Goal: Information Seeking & Learning: Compare options

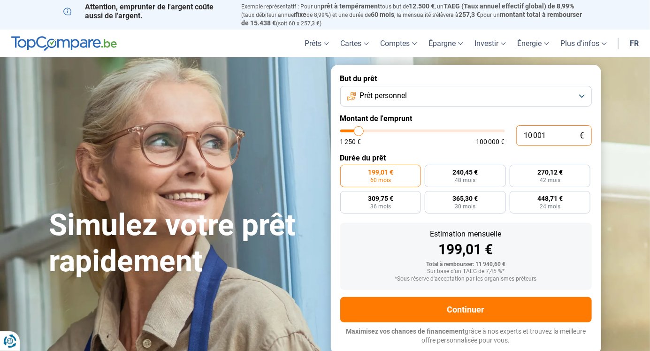
click at [557, 132] on input "10 001" at bounding box center [554, 135] width 76 height 21
type input "1 000"
type input "1250"
type input "100"
type input "1250"
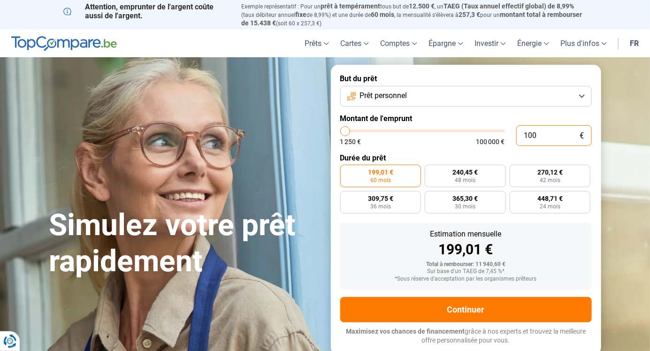
type input "10"
type input "1250"
type input "1"
type input "1250"
type input "0"
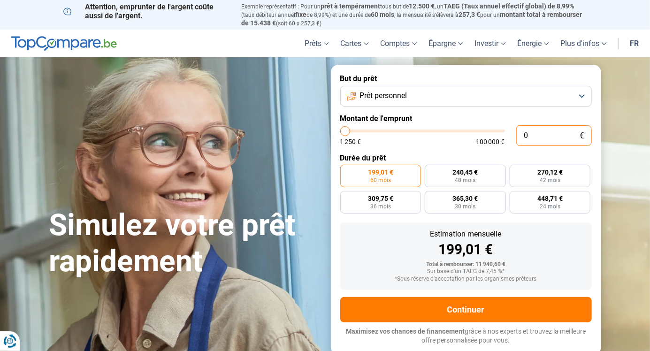
type input "1250"
type input "1 250"
type input "1250"
radio input "true"
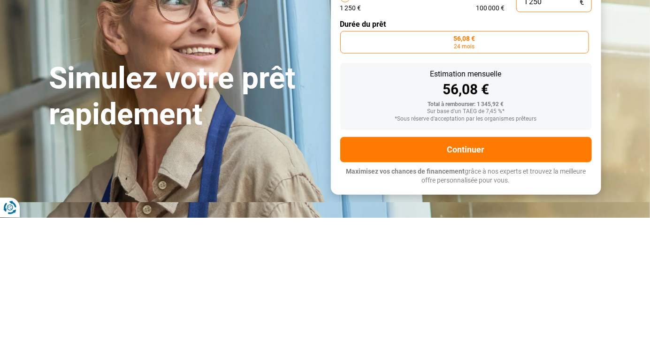
type input "12 504"
type input "12500"
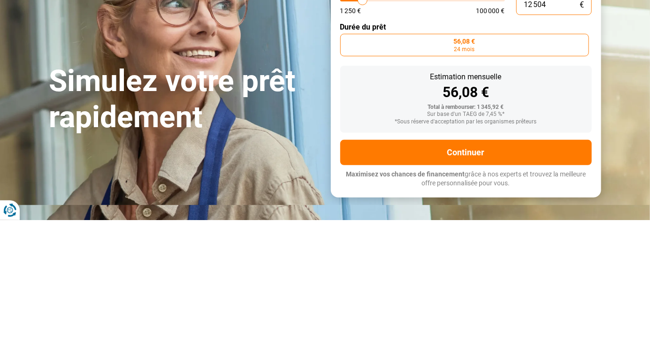
type input "125 040"
type input "100000"
type input "100 000"
type input "100000"
radio input "false"
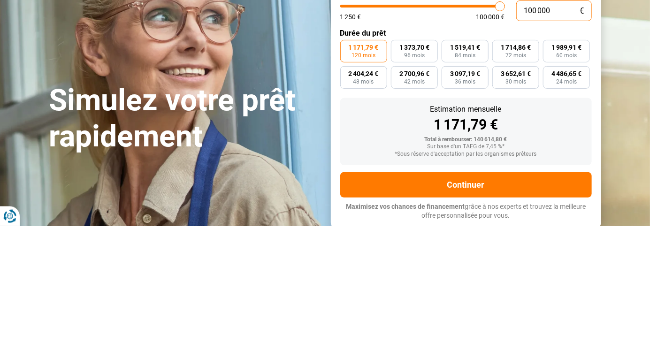
type input "10 000"
type input "10000"
type input "1 000"
type input "1250"
type input "100"
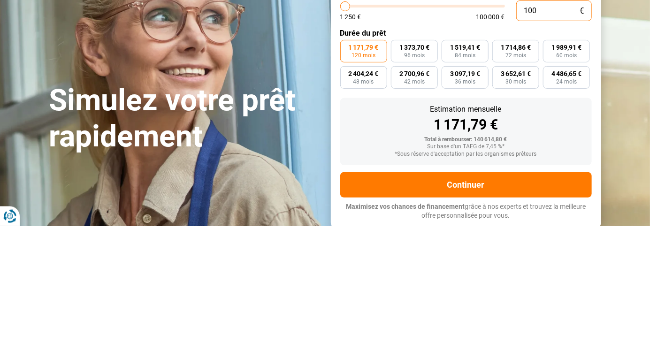
type input "1250"
type input "10"
type input "1250"
type input "1"
type input "1250"
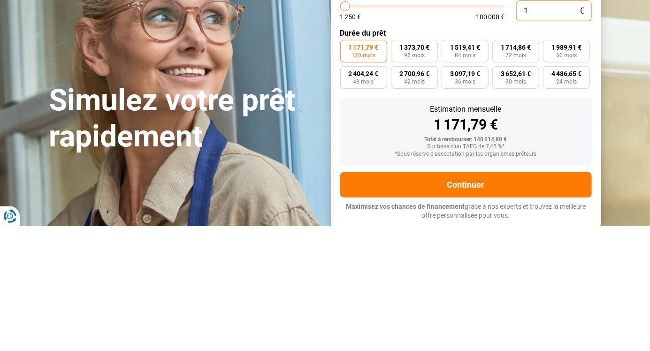
type input "0"
type input "1250"
type input "4"
type input "1250"
type input "40"
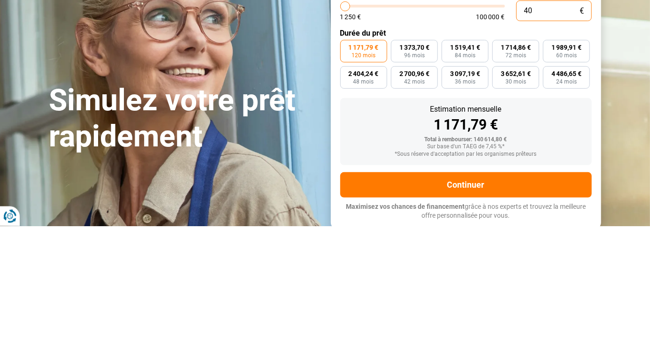
type input "1250"
type input "400"
type input "1250"
type input "4 000"
type input "4000"
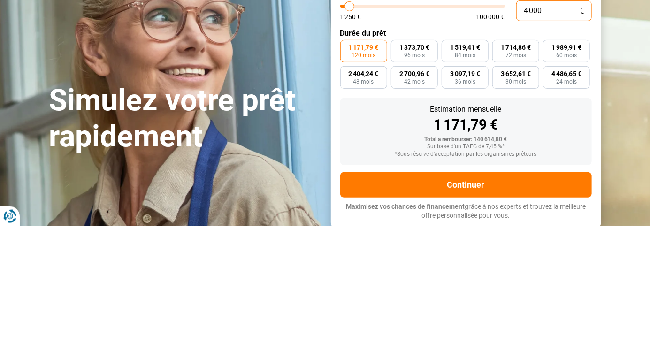
radio input "true"
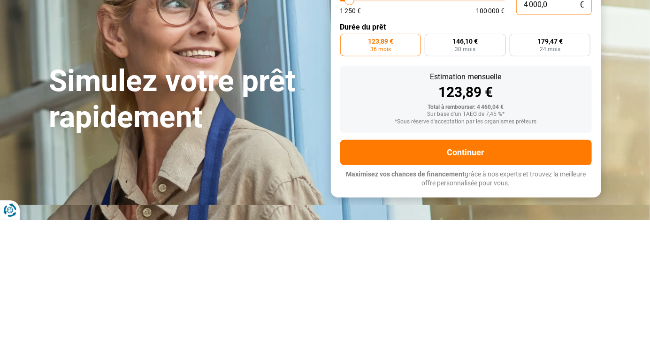
type input "4 000,0"
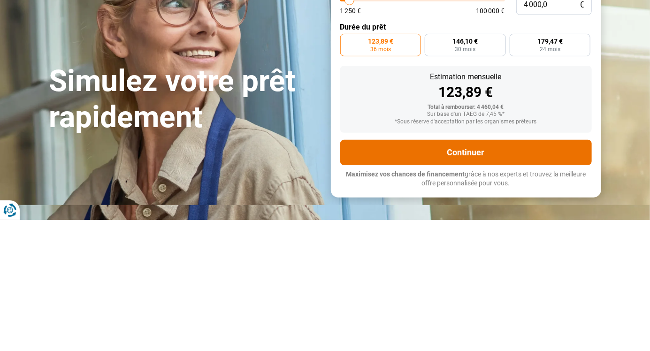
click at [479, 286] on button "Continuer" at bounding box center [466, 283] width 252 height 25
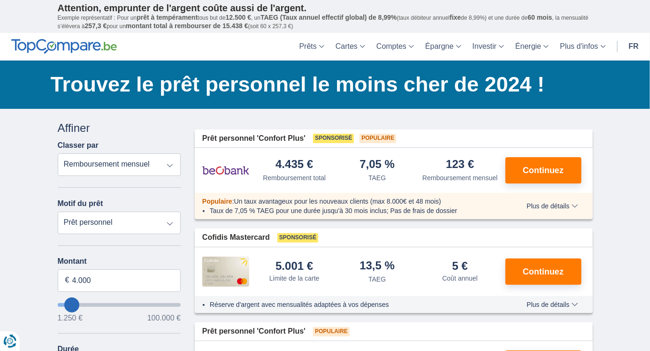
click at [548, 173] on span "Continuez" at bounding box center [543, 170] width 41 height 8
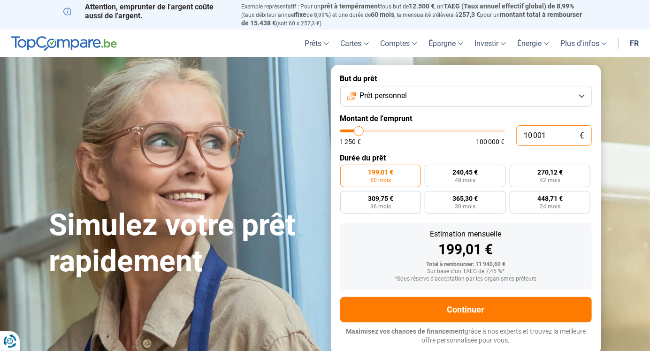
click at [566, 137] on input "10 001" at bounding box center [554, 135] width 76 height 21
type input "1 000"
type input "1250"
type input "100"
type input "1250"
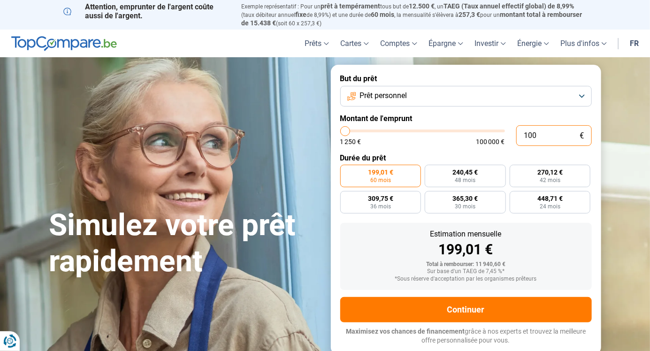
type input "10"
type input "1250"
type input "1"
type input "1250"
type input "0"
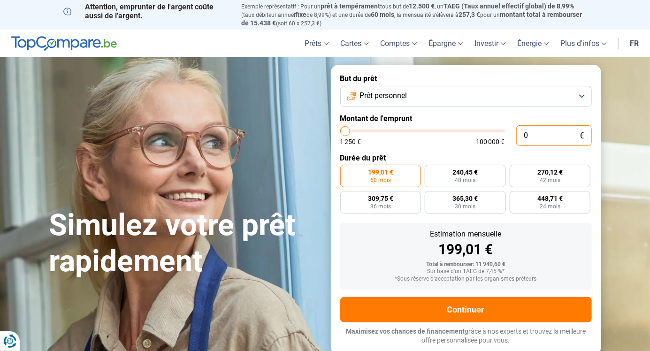
type input "1250"
type input "4"
type input "1250"
type input "40"
type input "1250"
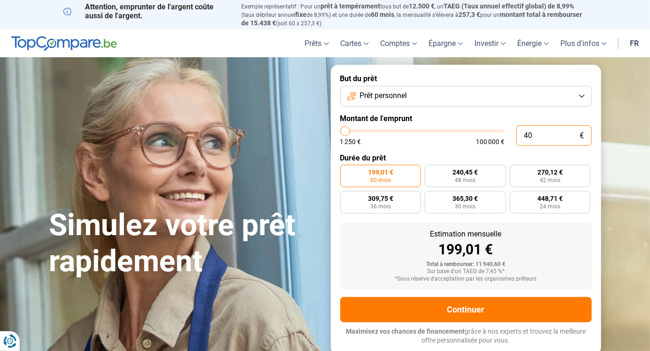
type input "400"
type input "1250"
type input "4 000"
type input "4000"
type input "4 000"
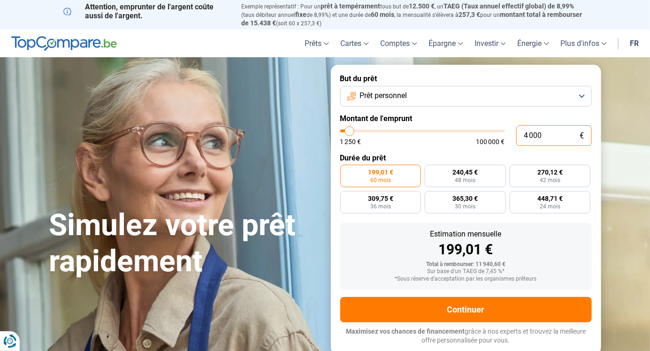
radio input "true"
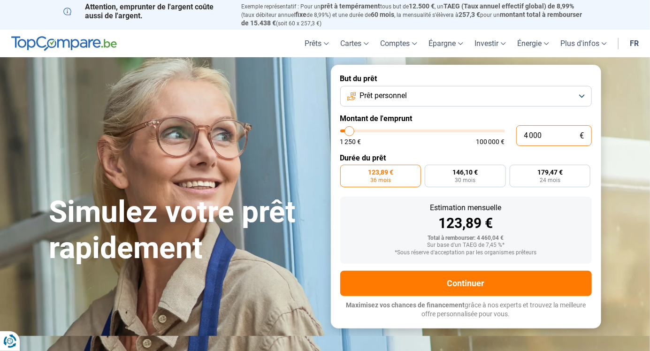
type input "40 000"
type input "40000"
type input "400 000"
type input "100000"
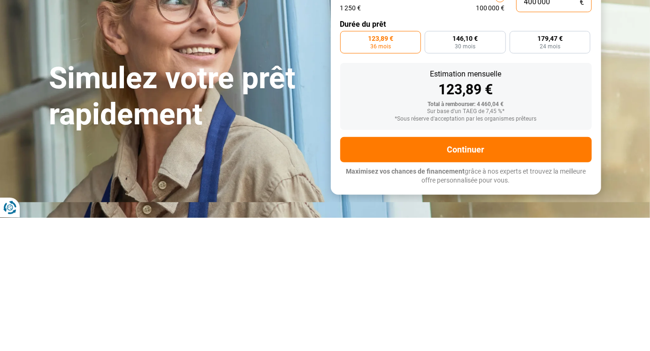
type input "100 000"
type input "100000"
radio input "false"
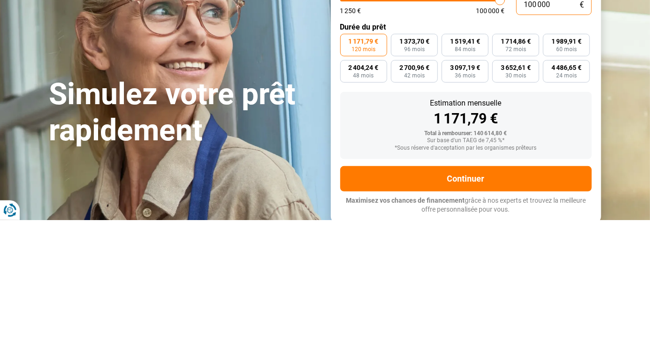
type input "10 000"
type input "10000"
type input "1 000"
type input "1250"
type input "100"
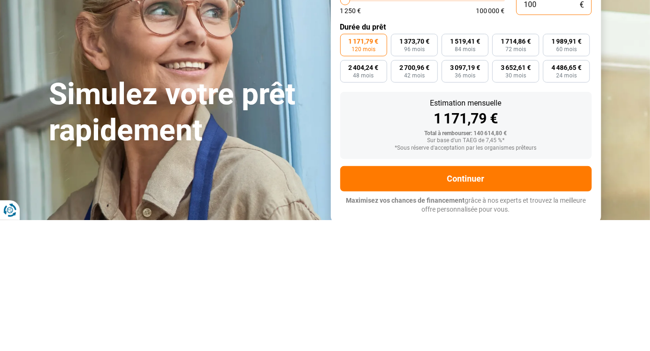
type input "1250"
type input "10"
type input "1250"
type input "1"
type input "1250"
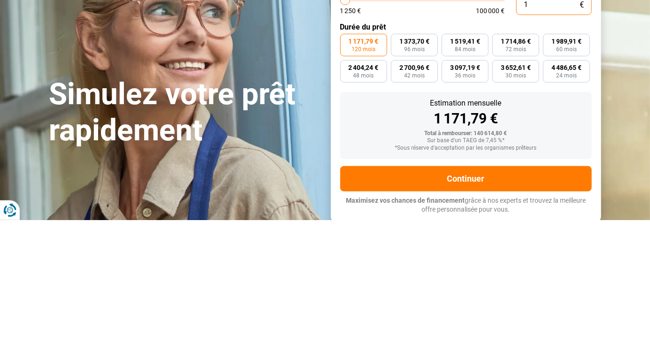
type input "0"
type input "1250"
type input "4"
type input "1250"
type input "40"
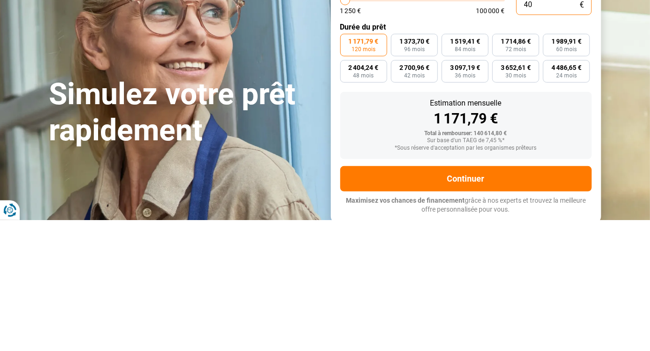
type input "1250"
type input "400"
type input "1250"
type input "4 000"
type input "4000"
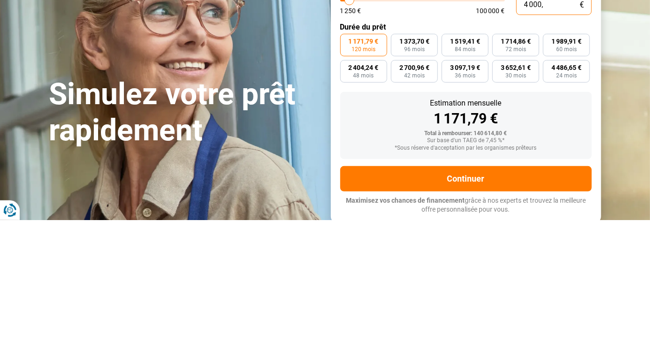
type input "4 000"
radio input "true"
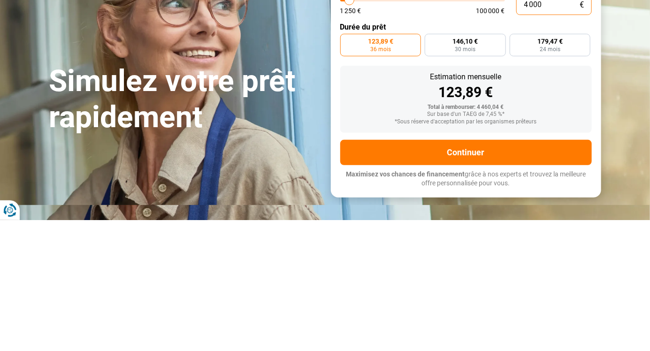
type input "40 000"
type input "40000"
type input "400 000"
type input "100000"
type input "100 000"
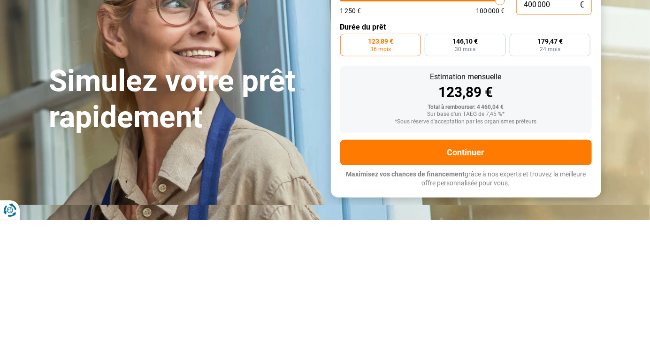
type input "100000"
radio input "false"
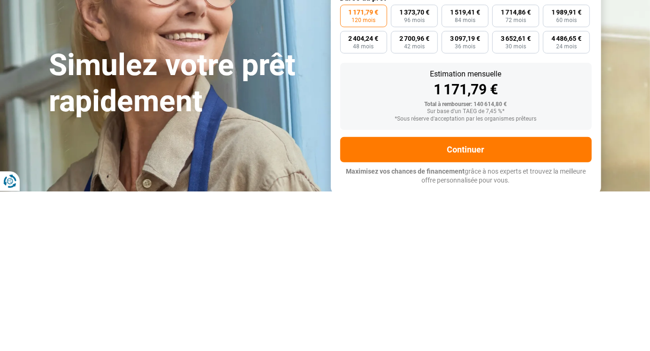
type input "10 000"
type input "10000"
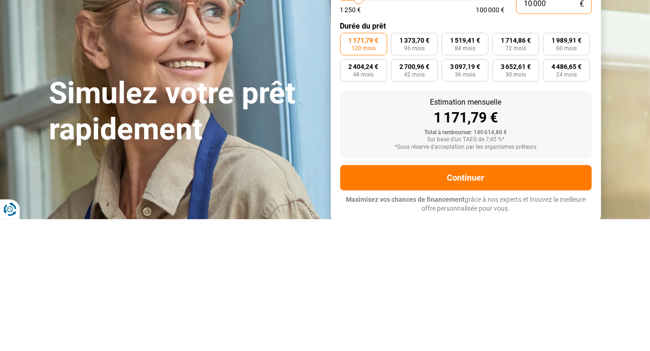
type input "1 000"
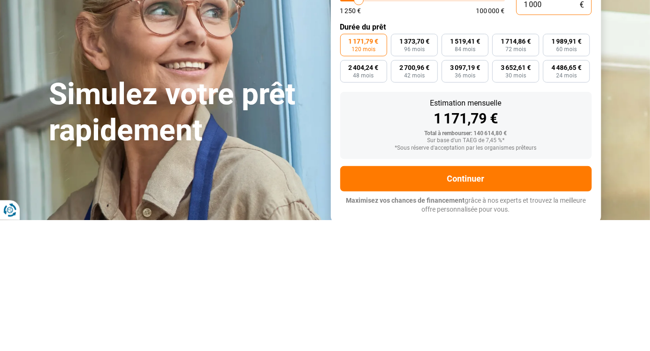
type input "1250"
type input "100"
type input "1250"
type input "10"
type input "1250"
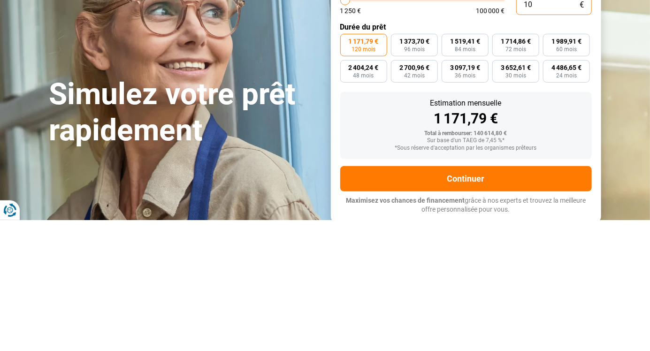
type input "1"
type input "1250"
type input "0"
type input "1250"
type input "1 250"
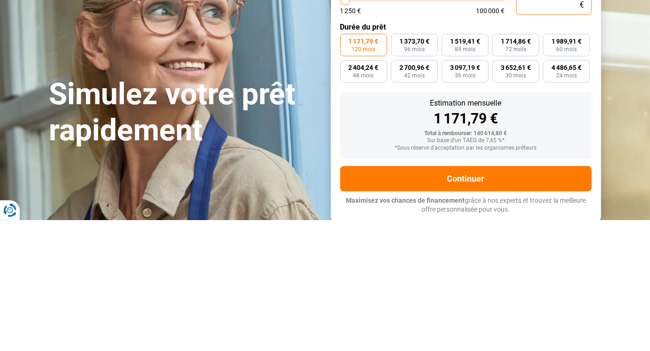
type input "1250"
radio input "true"
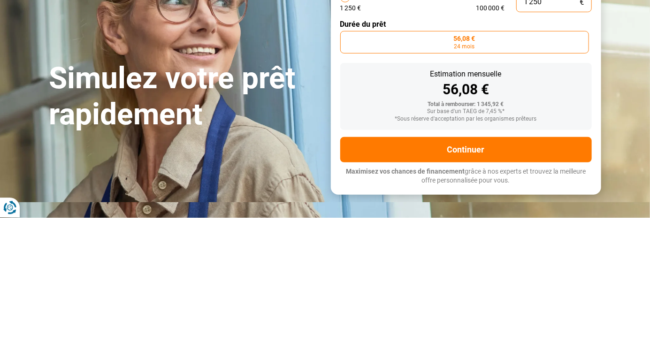
type input "12 504"
type input "12500"
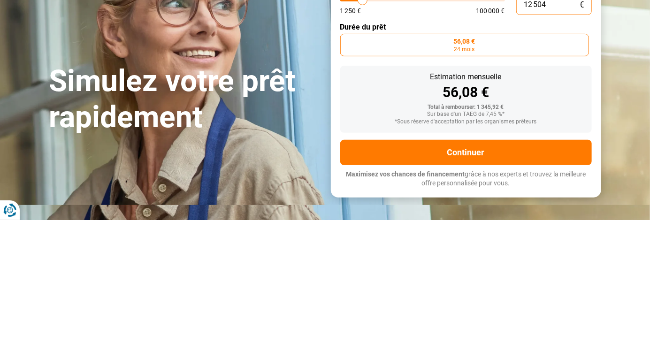
type input "125 040"
type input "100000"
type input "100 000"
type input "100000"
radio input "false"
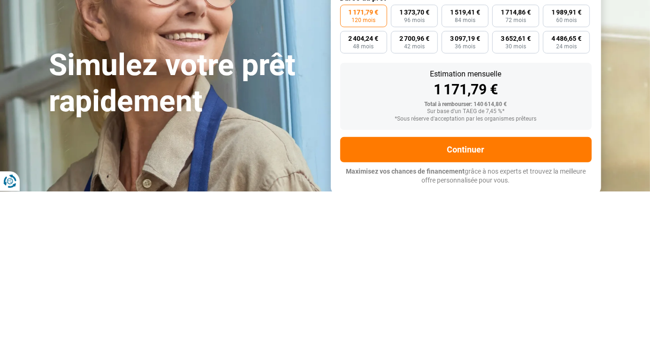
type input "10 000"
type input "10000"
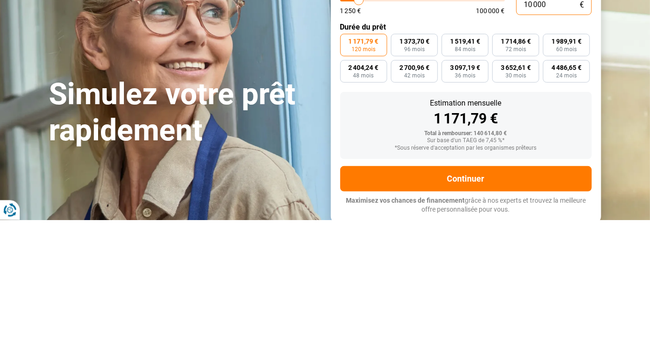
type input "1 000"
type input "1250"
type input "100"
type input "1250"
type input "10"
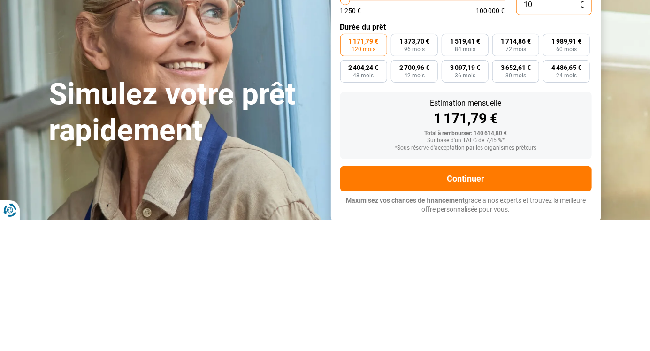
type input "1250"
type input "1"
type input "1250"
type input "0"
type input "1250"
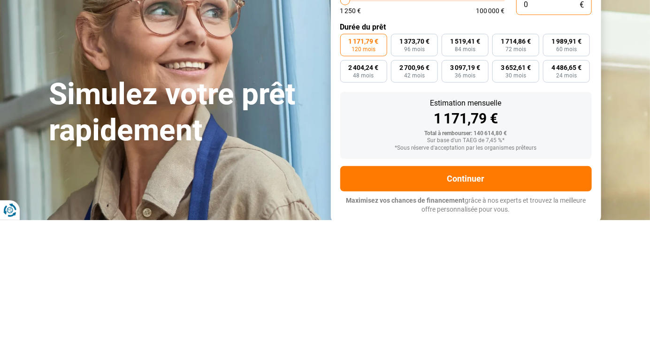
type input "4"
type input "1250"
type input "1 250"
type input "1250"
radio input "true"
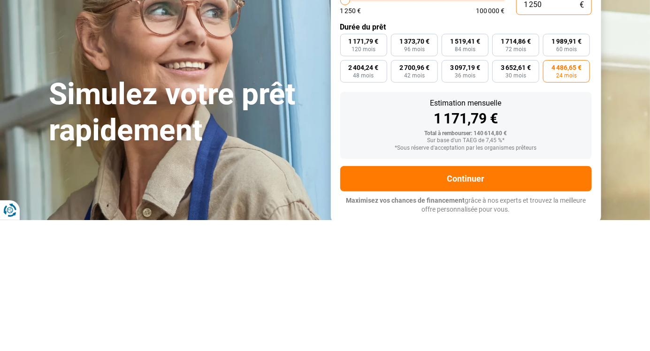
type input "12 500"
type input "12500"
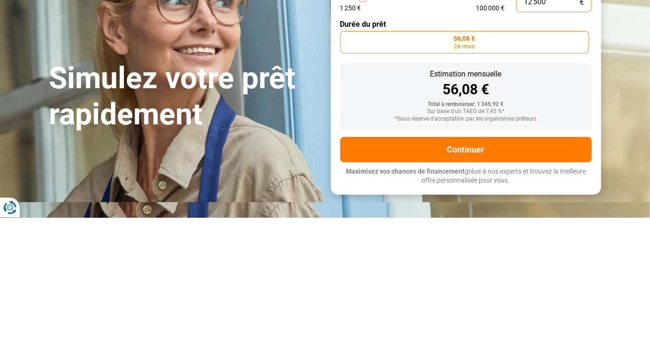
radio input "false"
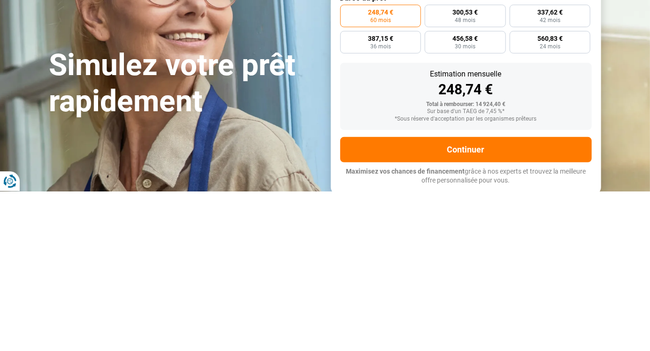
type input "1 250"
type input "1250"
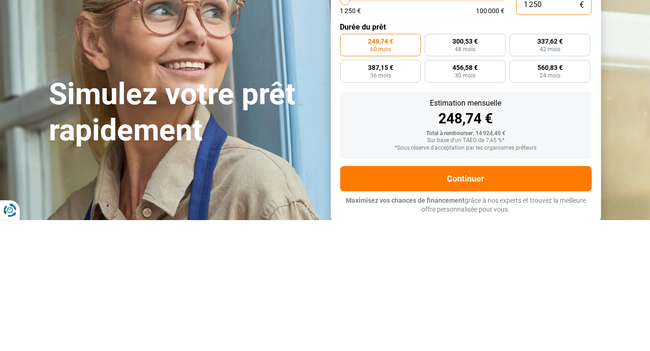
type input "125"
type input "1250"
type input "12"
type input "1250"
type input "1"
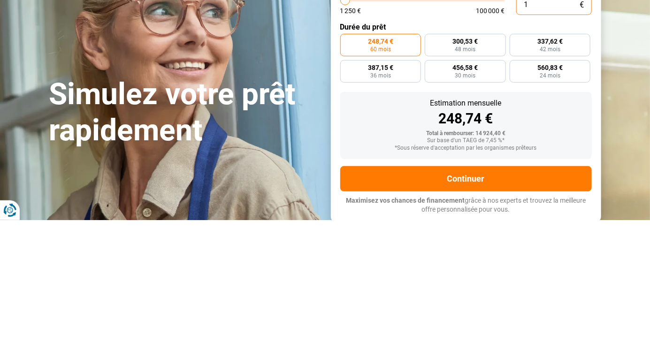
type input "1250"
type input "0"
type input "1250"
type input "1 250"
type input "1250"
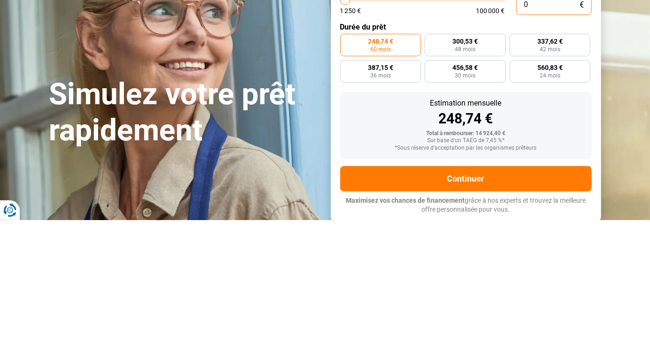
radio input "true"
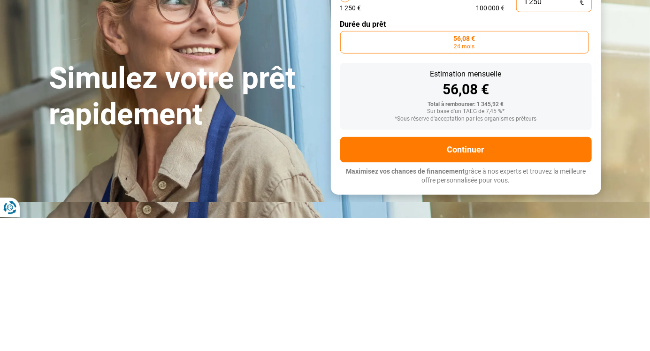
type input "125"
type input "1250"
type input "12"
type input "1250"
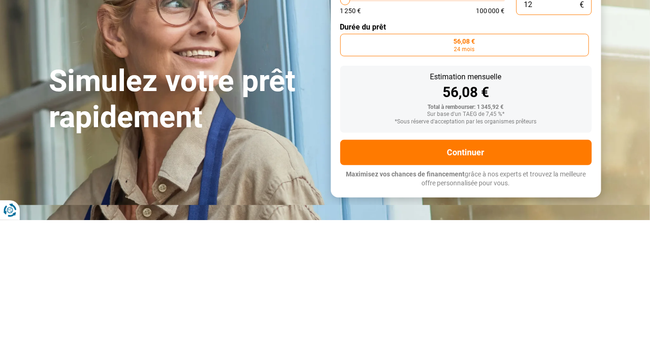
type input "1"
type input "1250"
type input "0"
type input "1250"
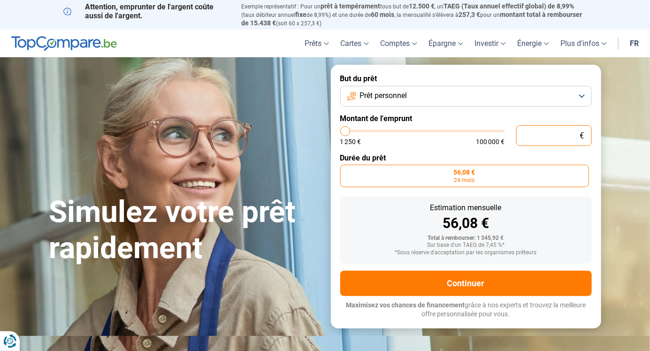
type input "1 250"
type input "1250"
type input "6 750"
type input "6750"
type input "3 750"
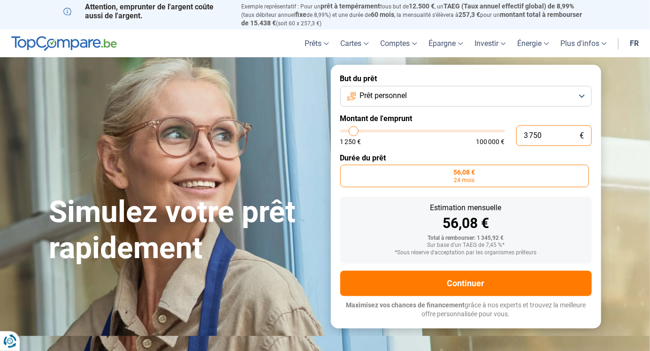
type input "3750"
type input "1 500"
type input "1500"
type input "1 250"
type input "1250"
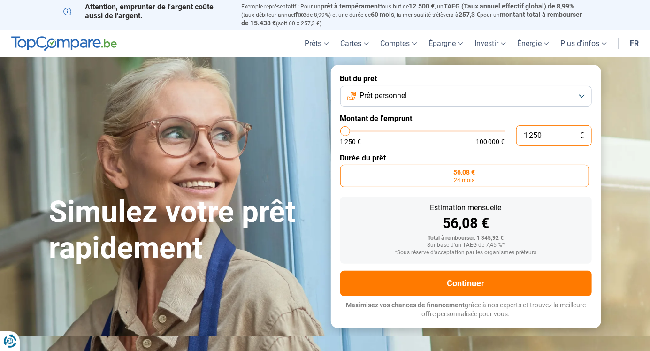
type input "3 000"
type input "3000"
radio input "false"
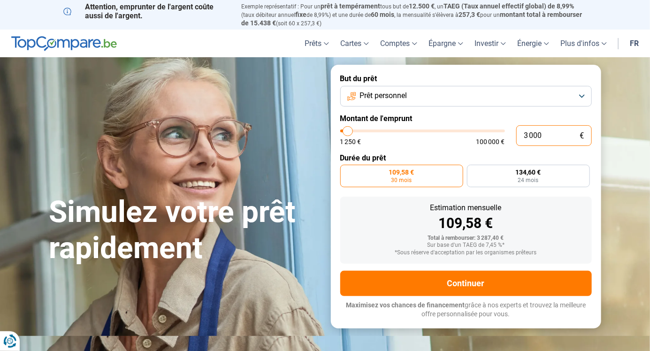
type input "6 000"
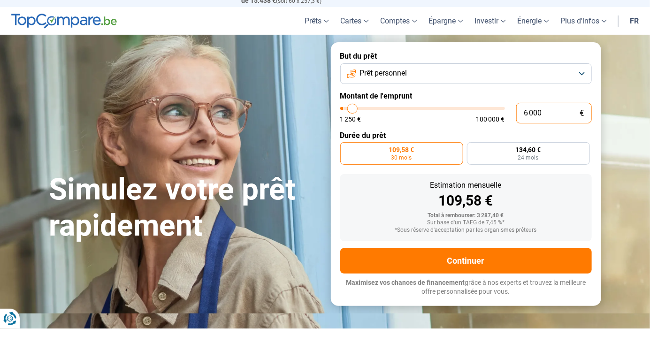
type input "6000"
radio input "false"
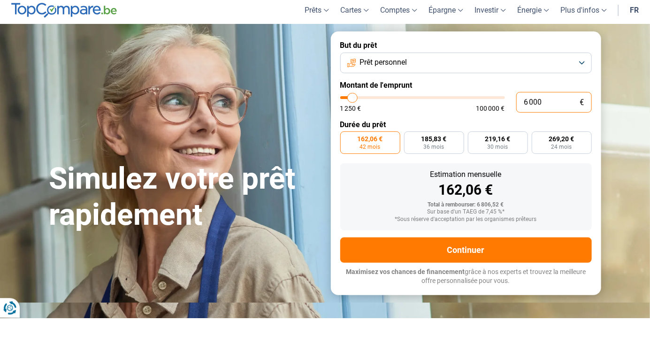
type input "2 250"
type input "2250"
radio input "true"
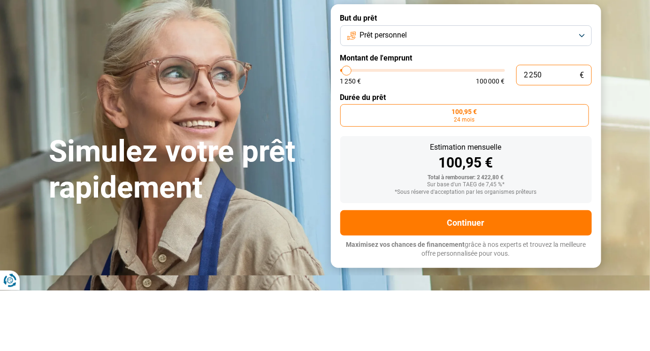
click at [559, 137] on input "2 250" at bounding box center [554, 135] width 76 height 21
type input "225"
type input "1250"
type input "22"
type input "1250"
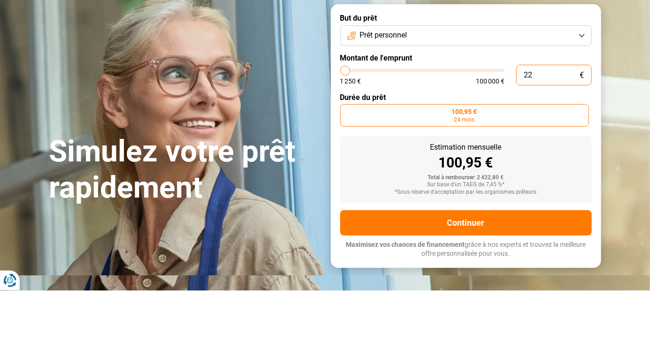
type input "2"
type input "1250"
type input "0"
type input "1250"
type input "4"
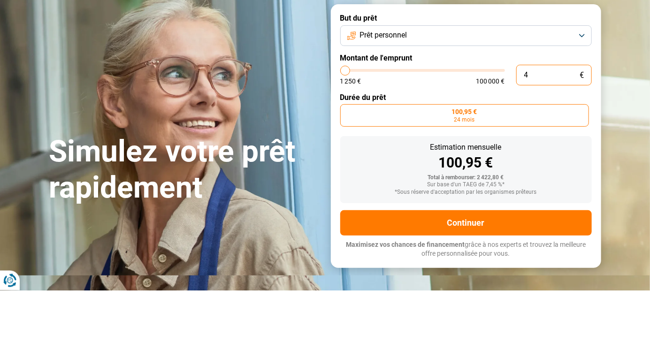
type input "1250"
type input "40"
type input "1250"
type input "400"
type input "1250"
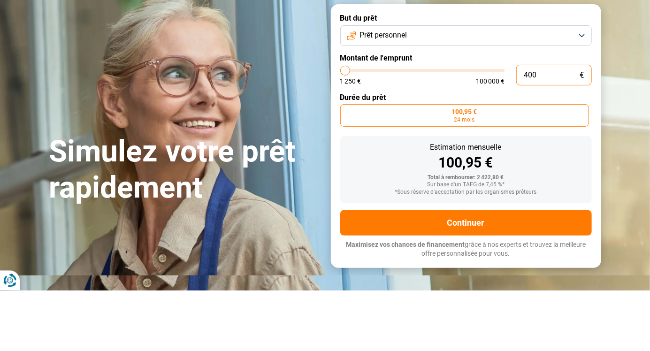
type input "4 000"
type input "4000"
radio input "false"
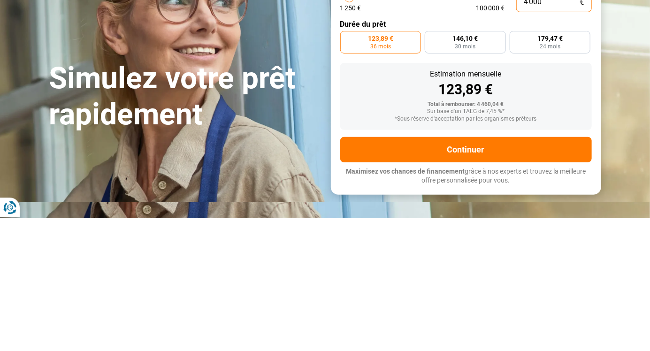
type input "4 000"
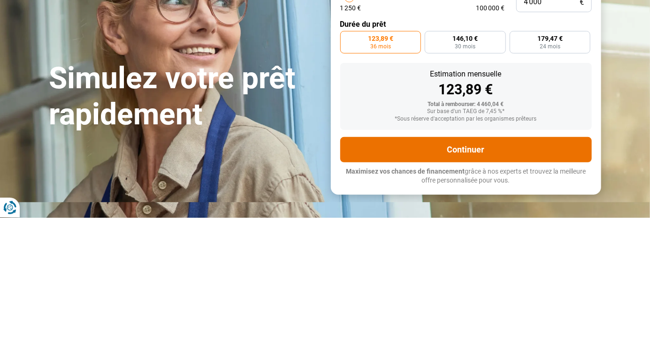
click at [484, 282] on button "Continuer" at bounding box center [466, 283] width 252 height 25
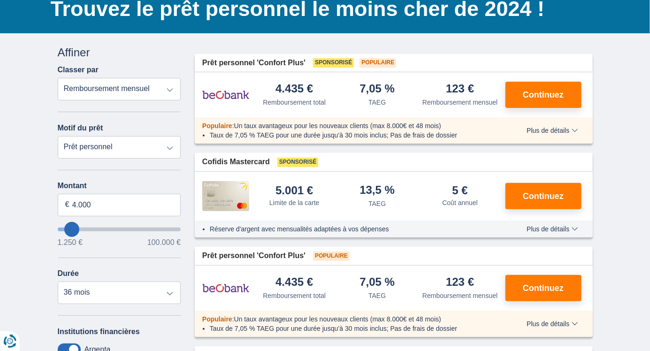
scroll to position [75, 0]
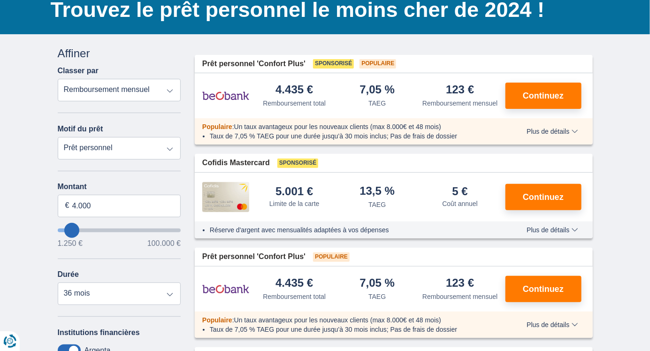
click at [571, 134] on span "Plus de détails" at bounding box center [552, 131] width 51 height 7
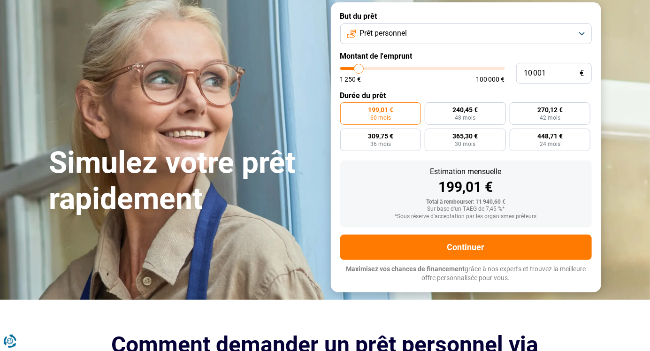
scroll to position [61, 0]
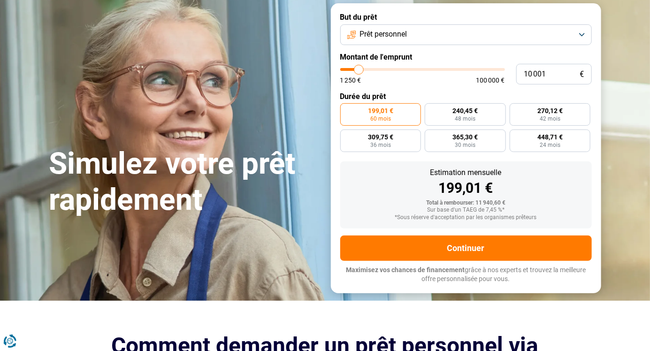
type input "12 500"
type input "12500"
type input "10 500"
type input "10500"
type input "10 000"
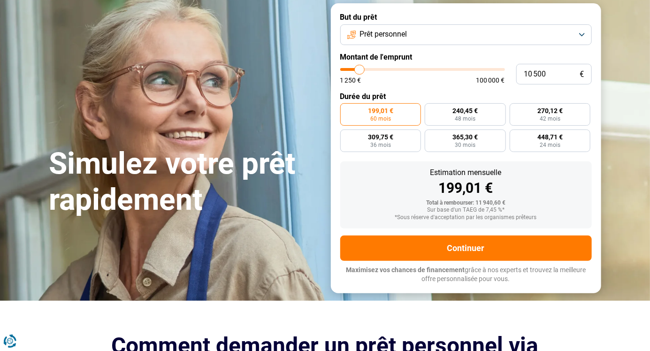
type input "10000"
type input "9 500"
type input "9500"
type input "8 500"
type input "8500"
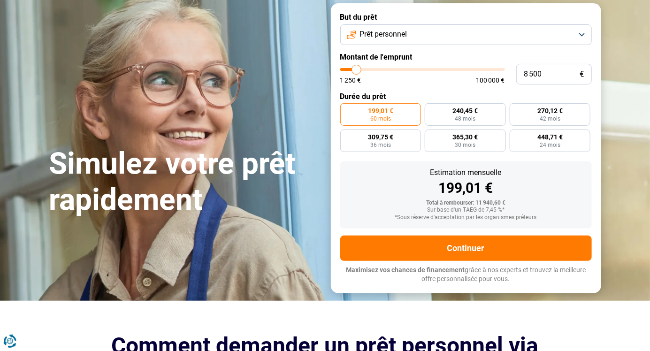
type input "8 000"
type input "8000"
type input "7 000"
type input "7000"
type input "6 250"
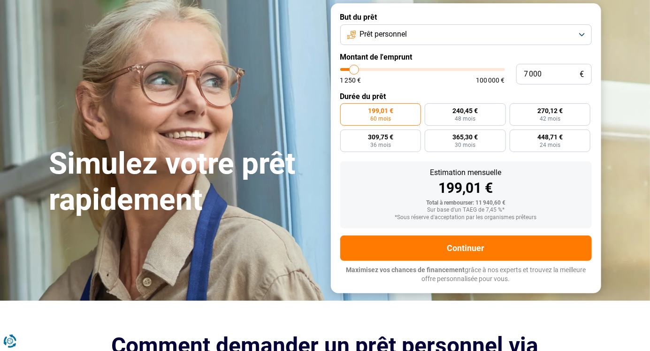
type input "6250"
type input "5 500"
type input "5500"
type input "4 750"
type input "4750"
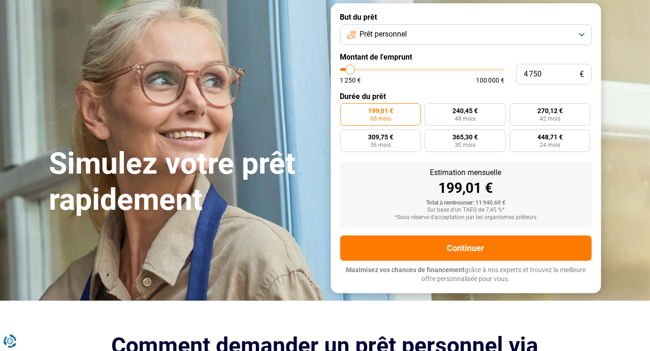
type input "4 000"
type input "4000"
type input "3 750"
type input "3750"
type input "3 250"
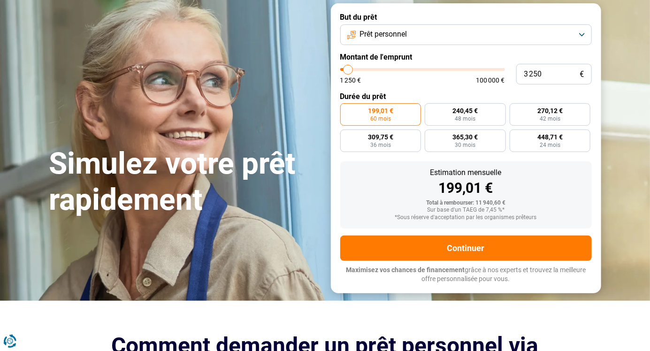
type input "3250"
radio input "true"
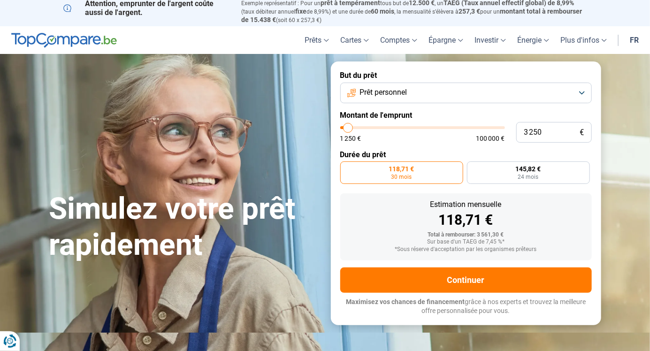
scroll to position [0, 0]
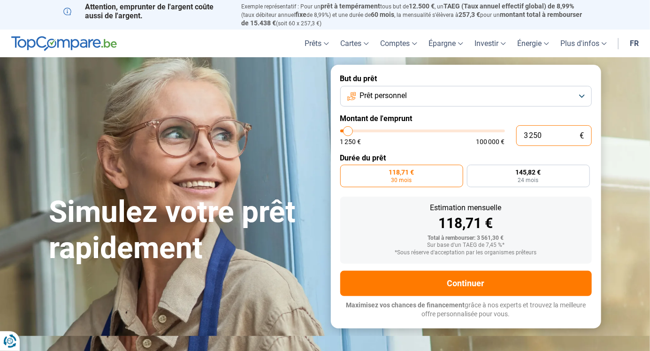
click at [555, 138] on input "3 250" at bounding box center [554, 135] width 76 height 21
type input "32 504"
type input "32500"
type input "325 040"
type input "100000"
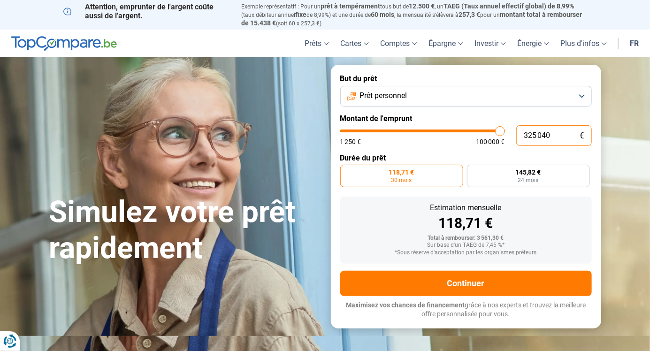
type input "100 000"
type input "100000"
radio input "false"
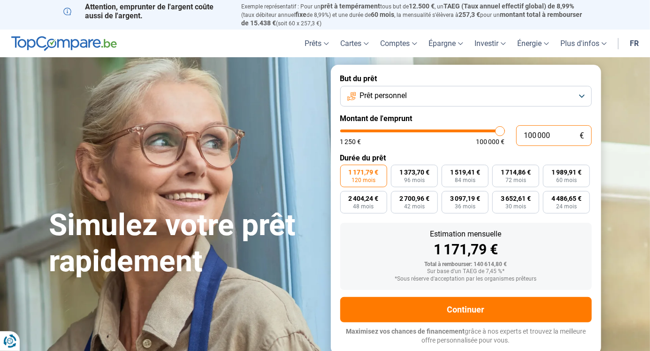
type input "10 000"
type input "10000"
type input "1 000"
type input "1250"
type input "100"
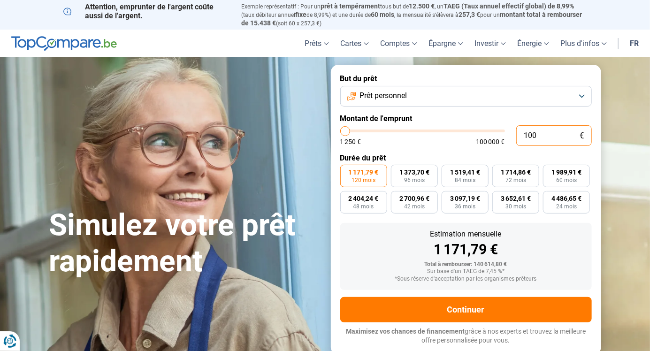
type input "1250"
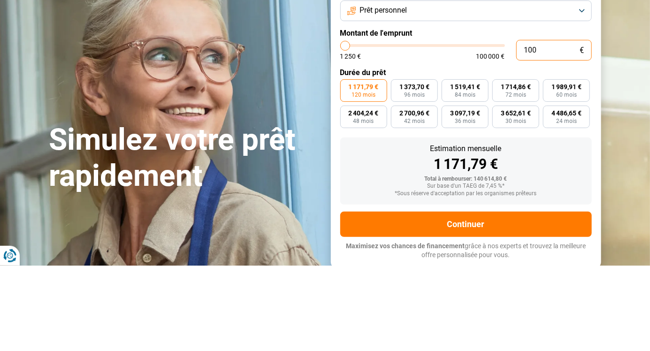
type input "10"
type input "1250"
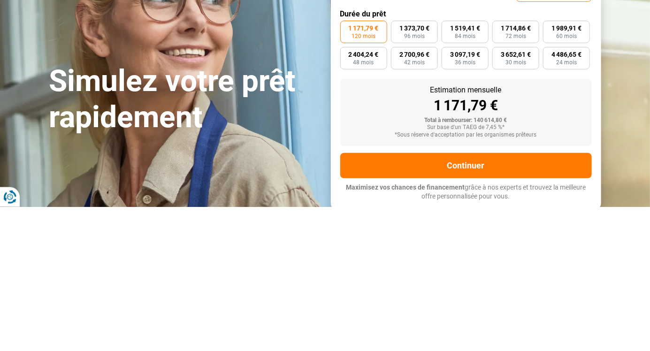
type input "1"
type input "1250"
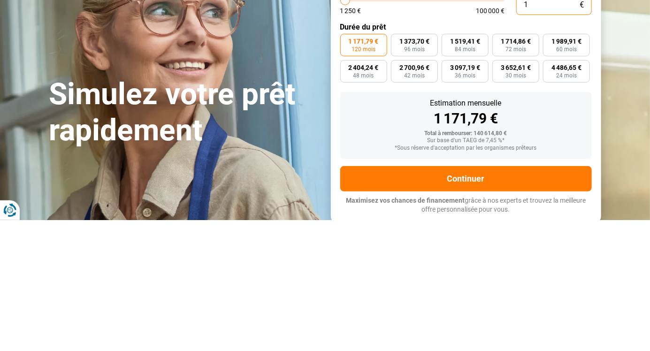
type input "0"
type input "1250"
type input "4"
type input "1250"
type input "40"
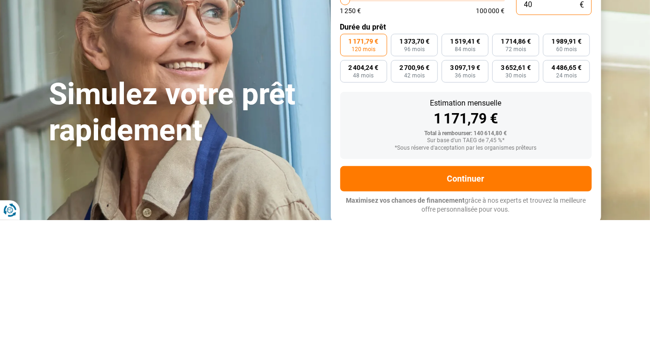
type input "1250"
type input "400"
type input "1250"
type input "4 000"
type input "4000"
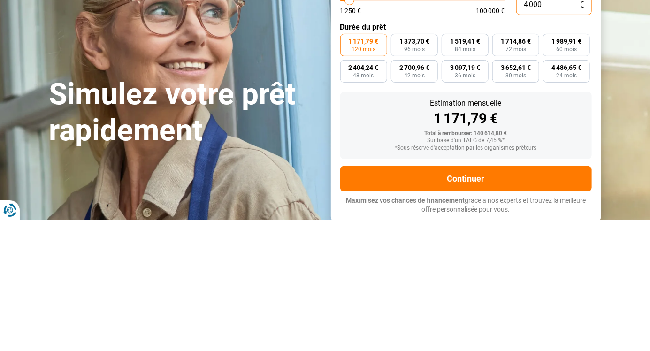
radio input "true"
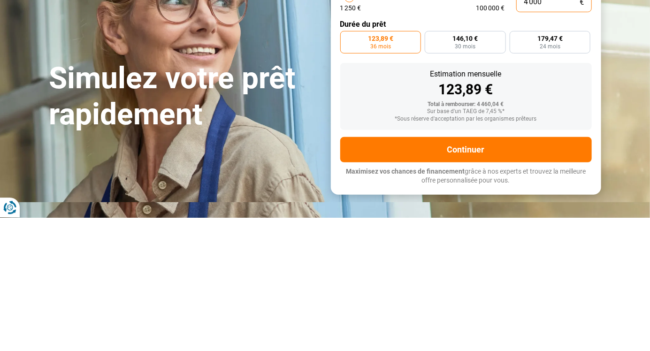
type input "4 000"
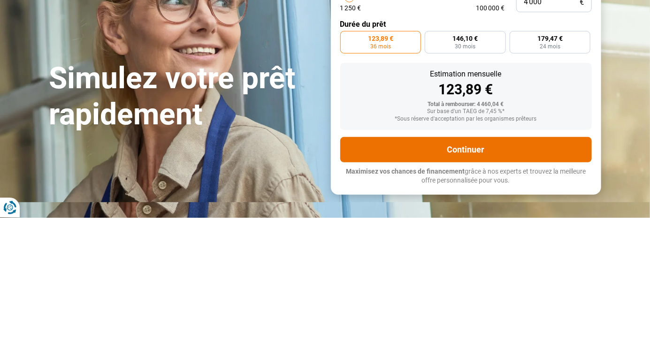
click at [481, 283] on button "Continuer" at bounding box center [466, 283] width 252 height 25
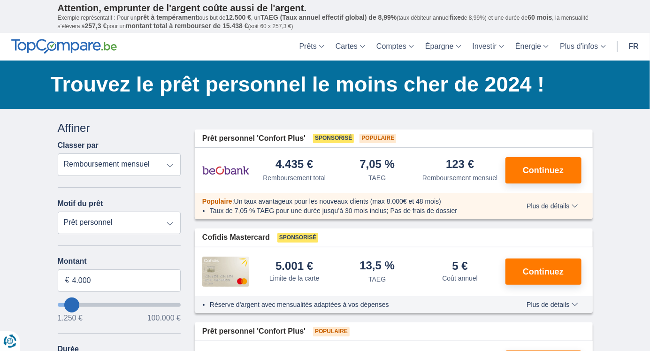
click at [558, 305] on span "Plus de détails" at bounding box center [552, 304] width 51 height 7
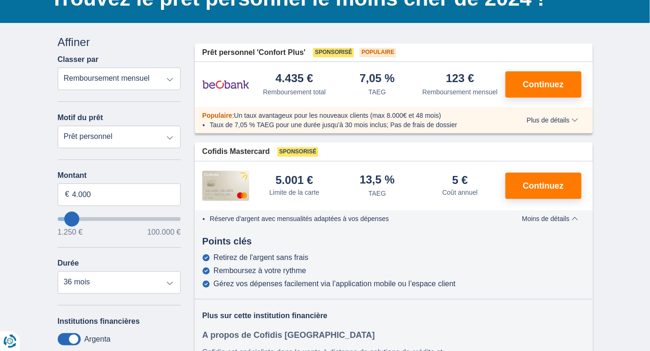
scroll to position [86, 0]
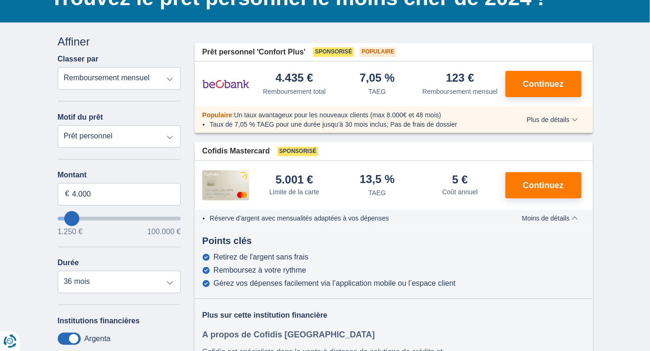
click at [550, 216] on span "Moins de détails" at bounding box center [550, 218] width 56 height 7
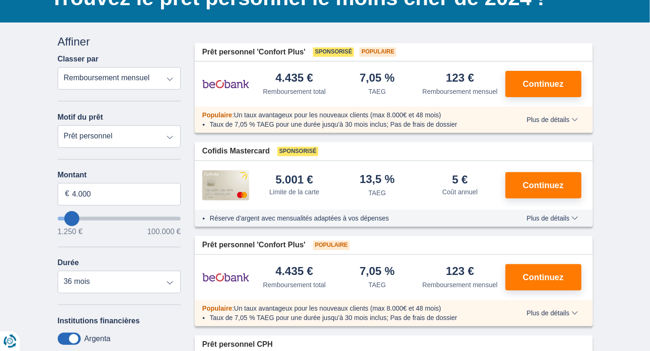
click at [556, 218] on span "Plus de détails" at bounding box center [552, 218] width 51 height 7
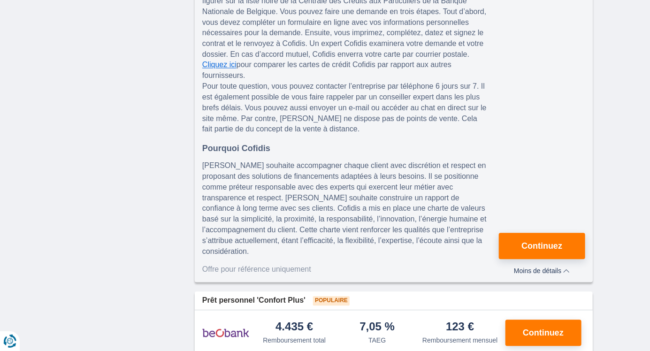
scroll to position [759, 0]
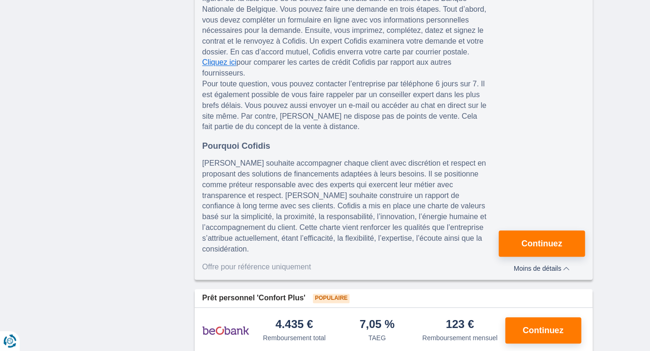
click at [553, 240] on span "Continuez" at bounding box center [541, 244] width 41 height 8
